Goal: Task Accomplishment & Management: Complete application form

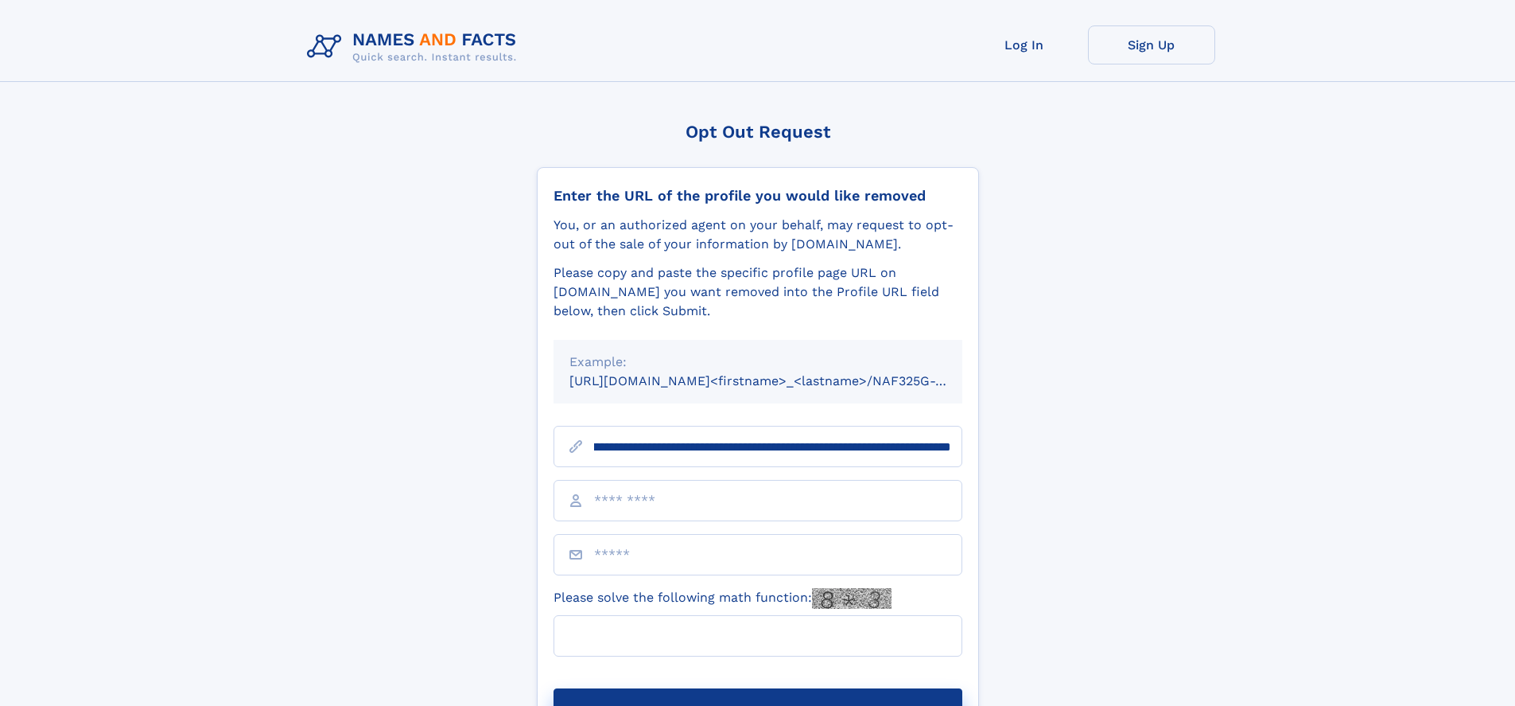
scroll to position [0, 210]
type input "**********"
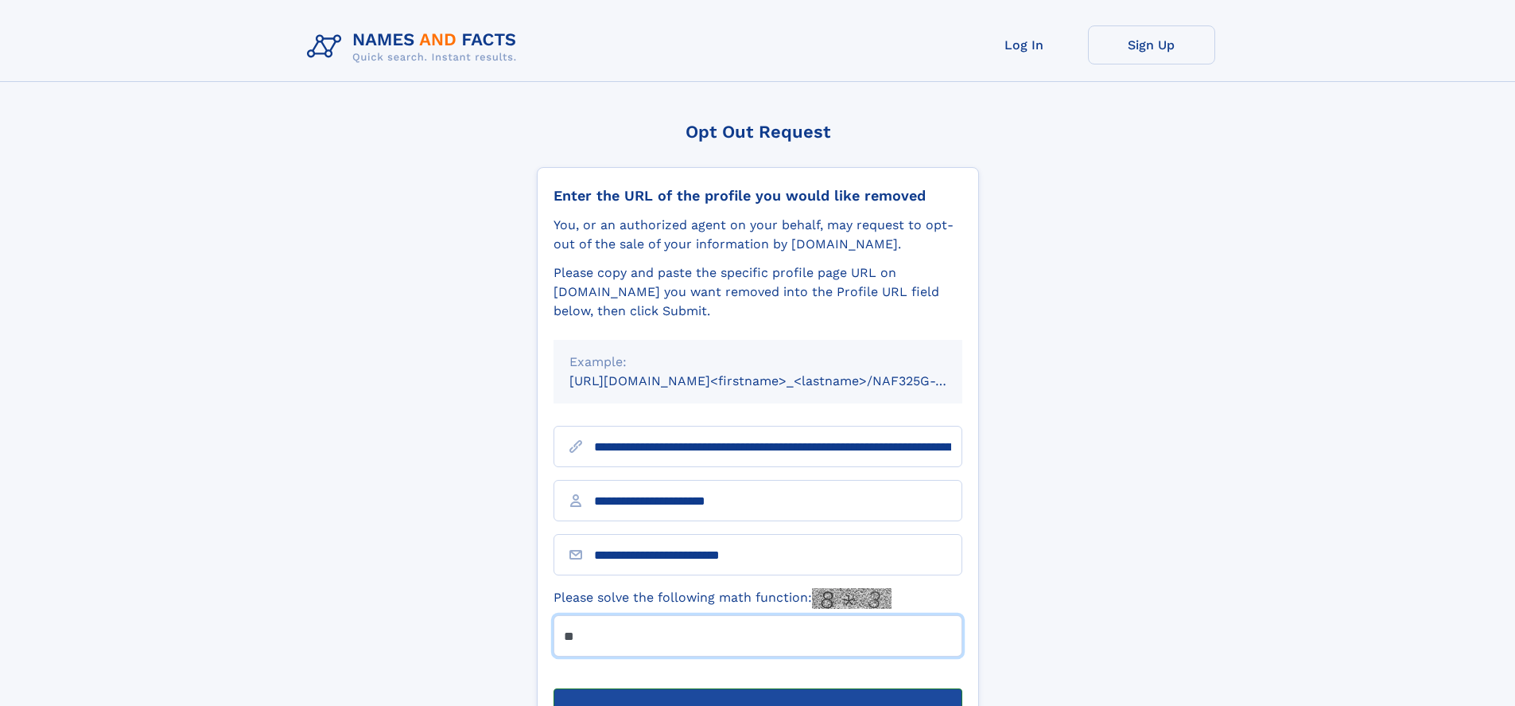
type input "**"
click at [757, 688] on button "Submit Opt Out Request" at bounding box center [758, 713] width 409 height 51
